Goal: Information Seeking & Learning: Learn about a topic

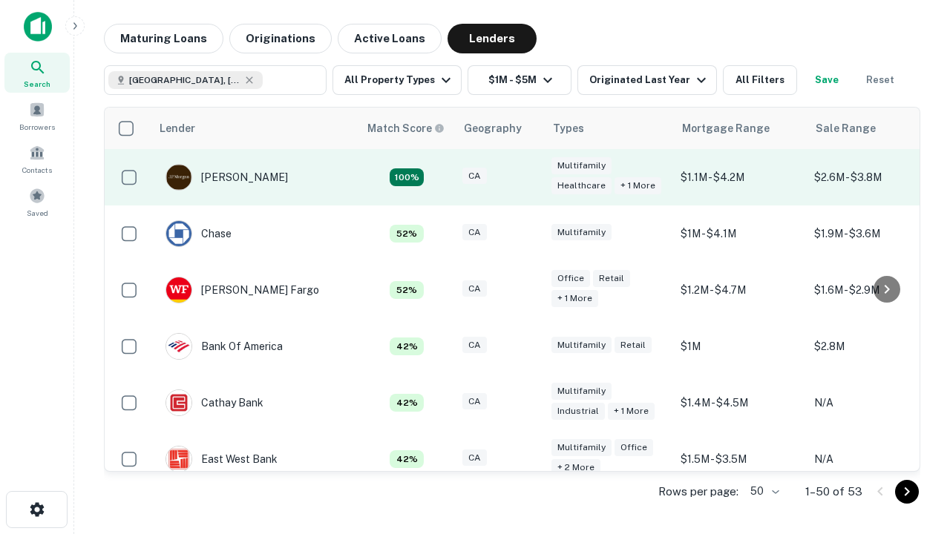
click at [527, 177] on div "CA" at bounding box center [499, 178] width 74 height 20
